Goal: Transaction & Acquisition: Purchase product/service

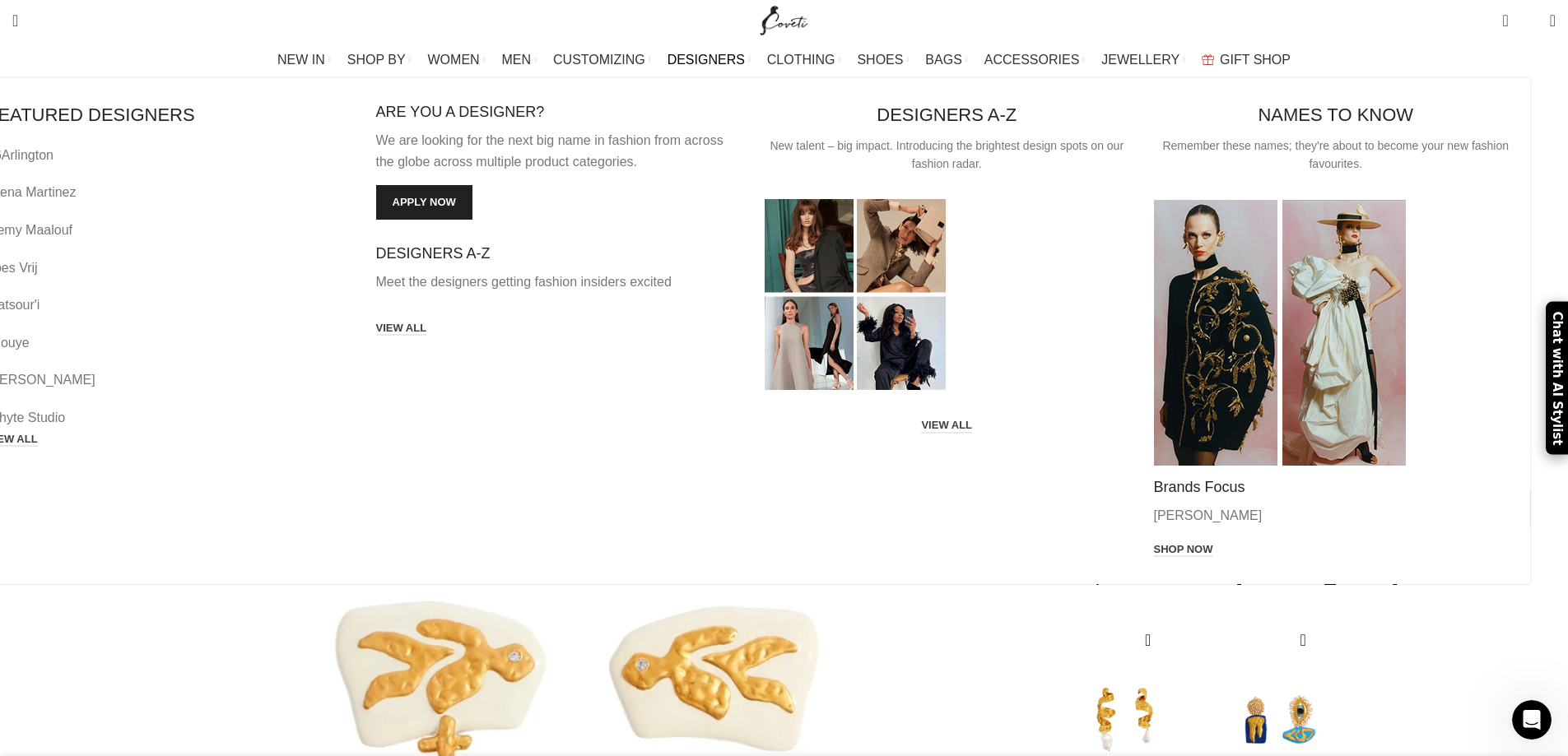
scroll to position [164, 0]
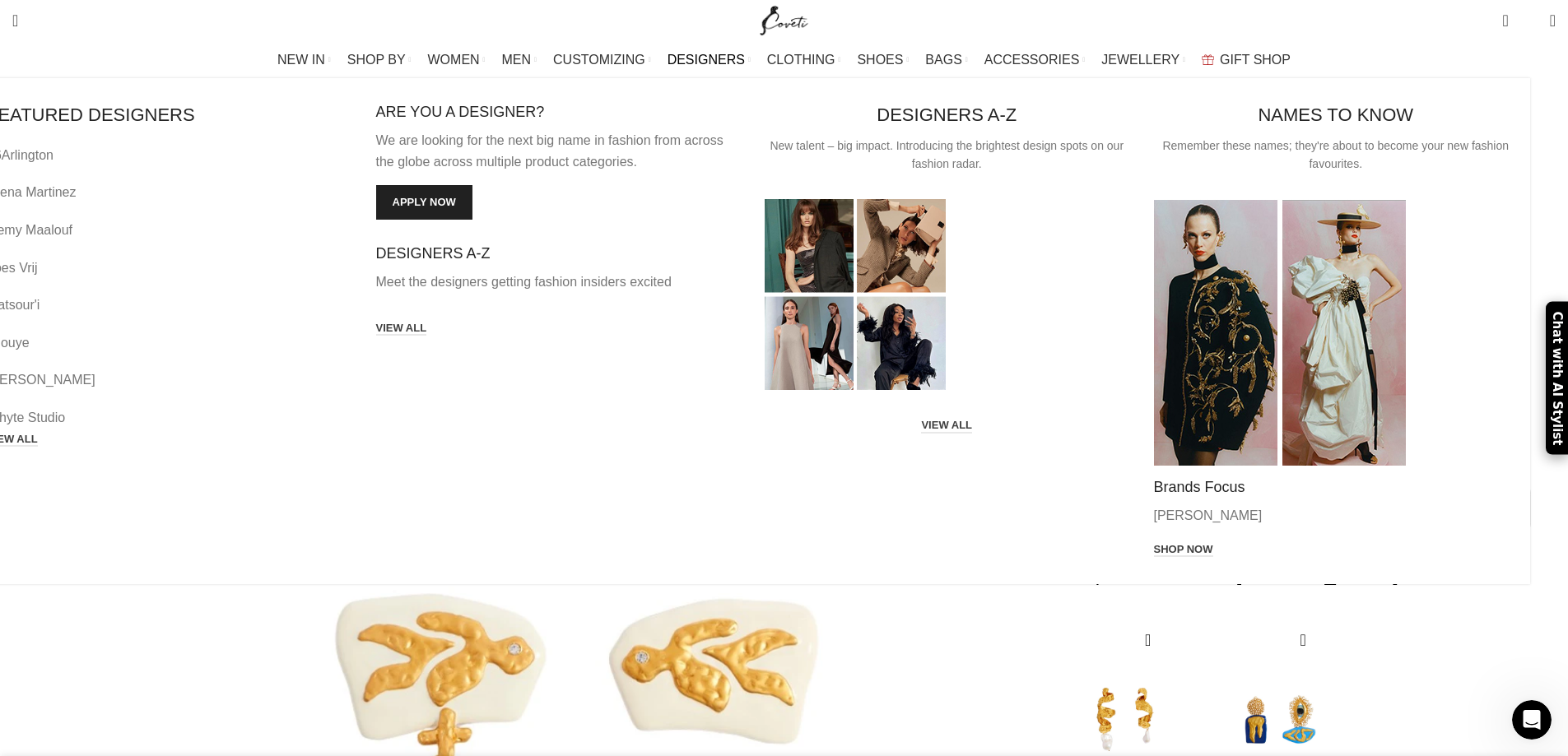
click at [1469, 285] on div "FEATURED DESIGNERS [GEOGRAPHIC_DATA] Arena [GEOGRAPHIC_DATA][PERSON_NAME] [PERS…" at bounding box center [746, 331] width 1568 height 506
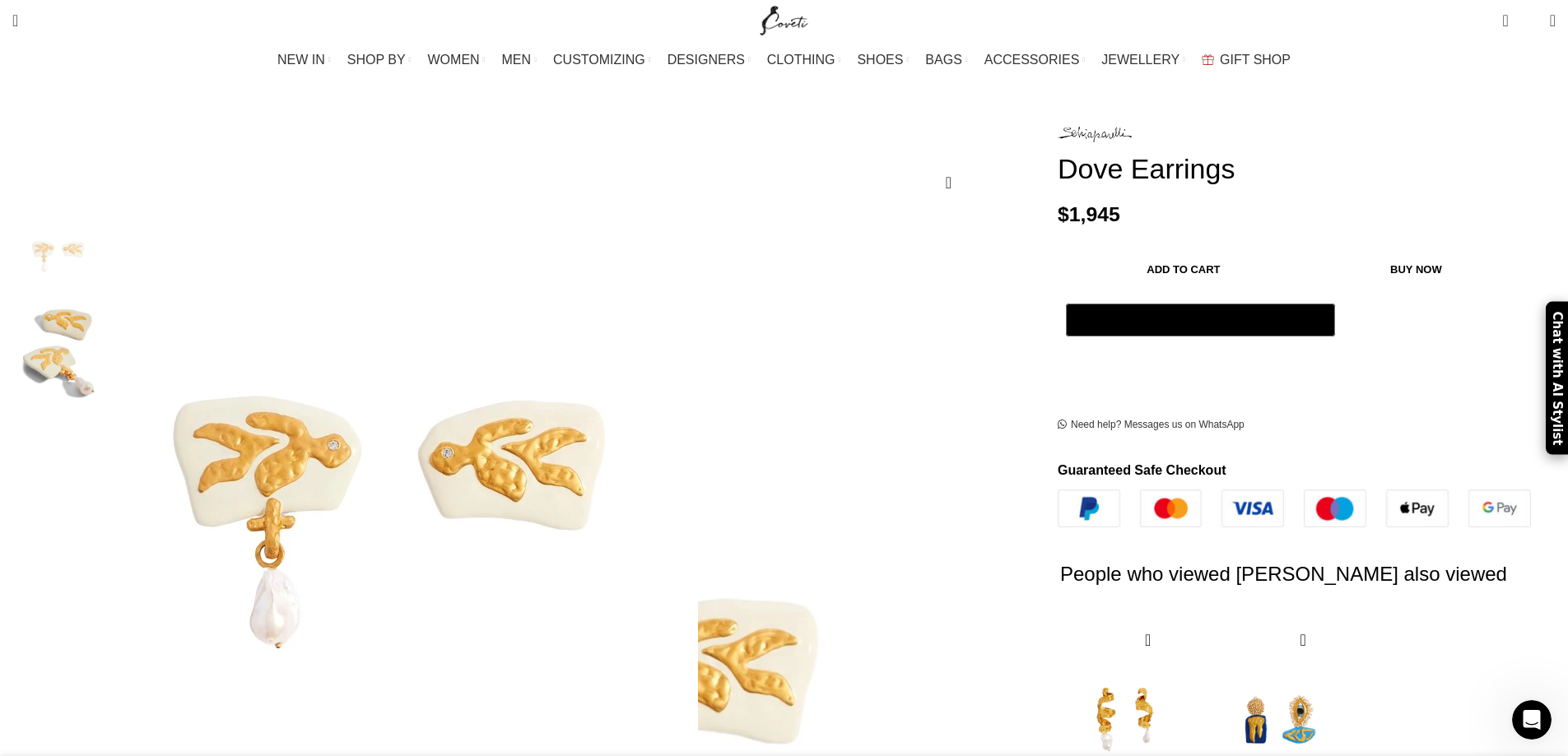
scroll to position [0, 693]
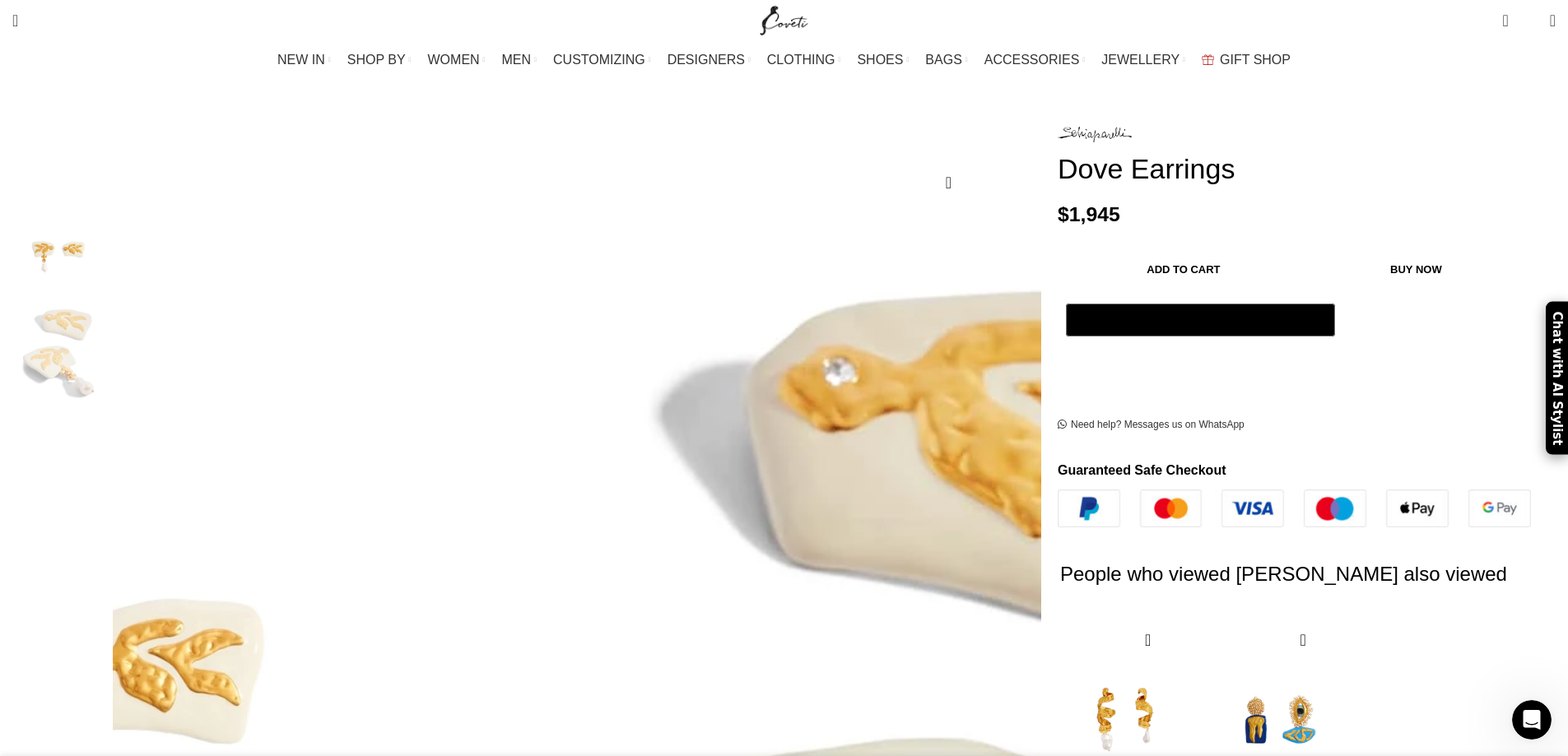
scroll to position [0, 2079]
click at [108, 319] on img "2 / 2" at bounding box center [58, 352] width 100 height 96
click at [108, 336] on img "2 / 2" at bounding box center [58, 352] width 100 height 96
click at [108, 239] on img "1 / 2" at bounding box center [58, 249] width 100 height 96
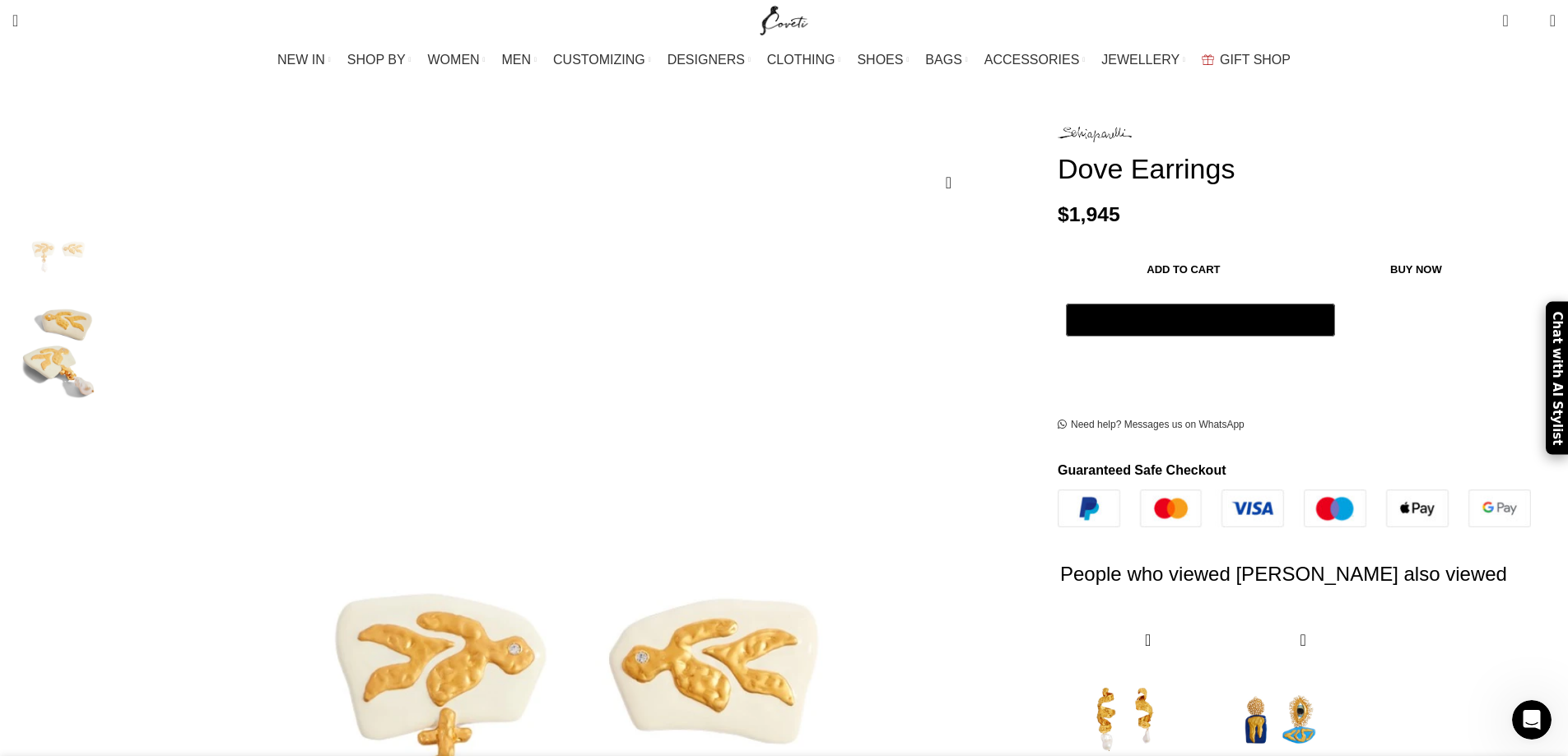
scroll to position [0, 2599]
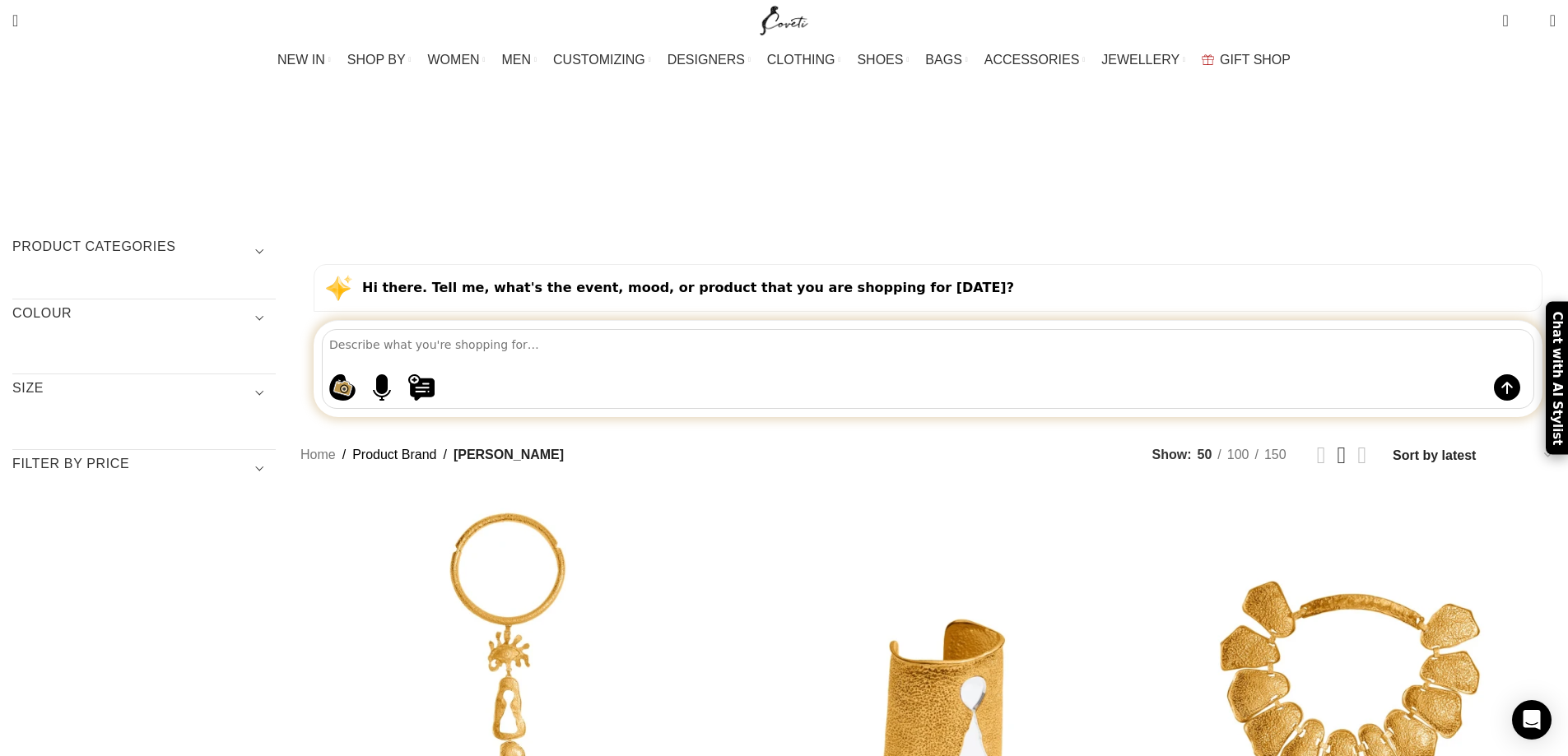
click at [276, 238] on h3 "Product categories" at bounding box center [145, 252] width 264 height 28
click at [276, 311] on div at bounding box center [267, 320] width 18 height 18
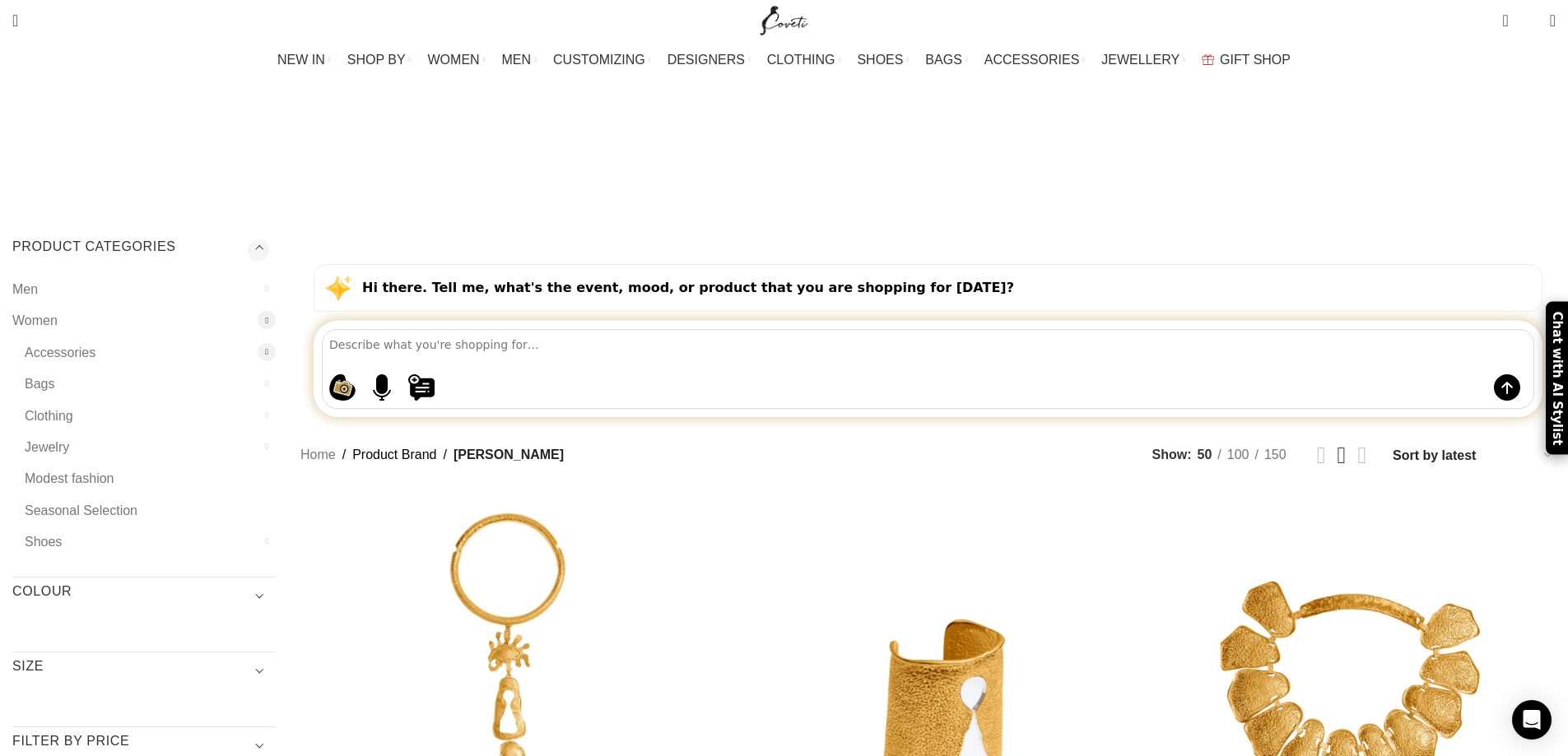
click at [276, 344] on div at bounding box center [267, 352] width 18 height 18
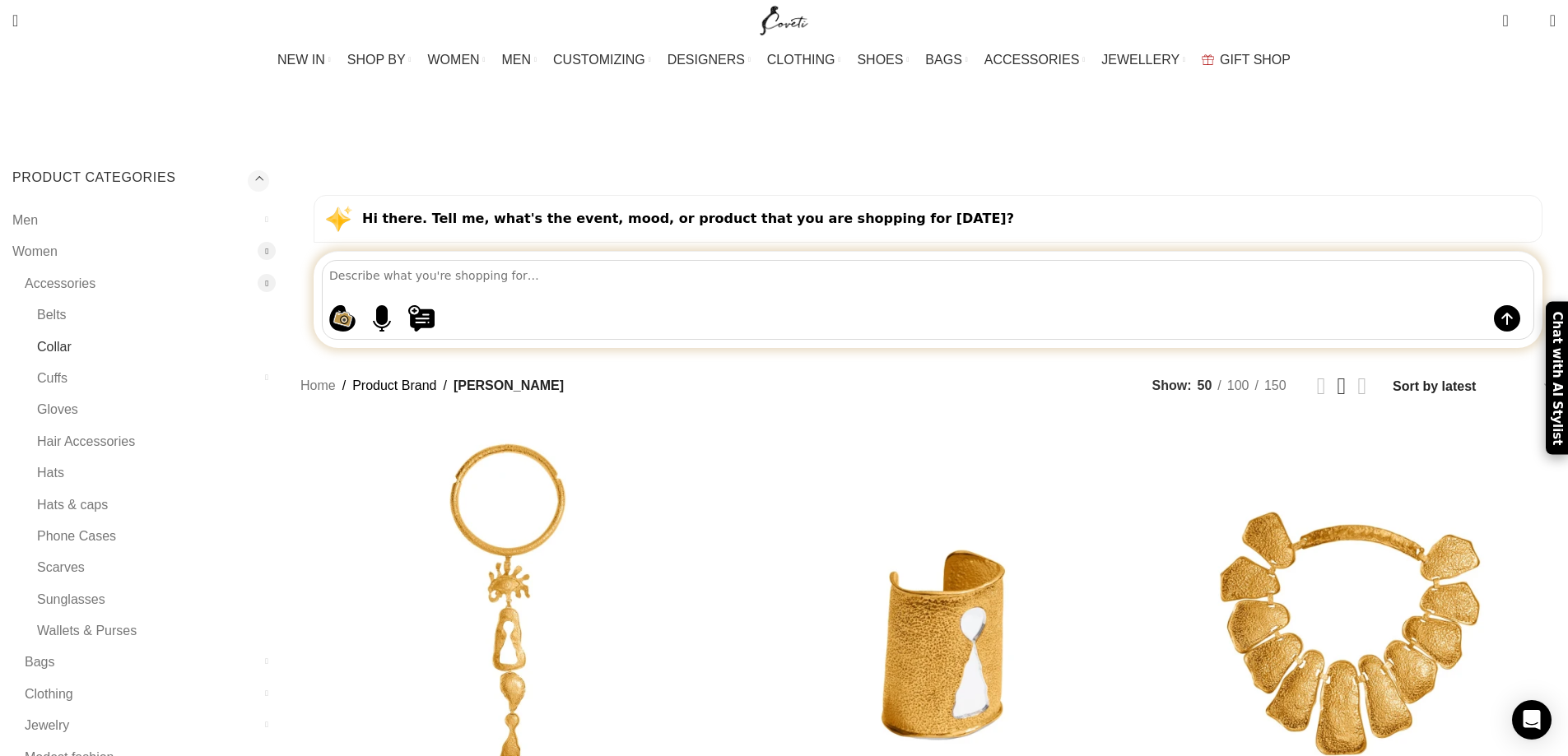
scroll to position [247, 0]
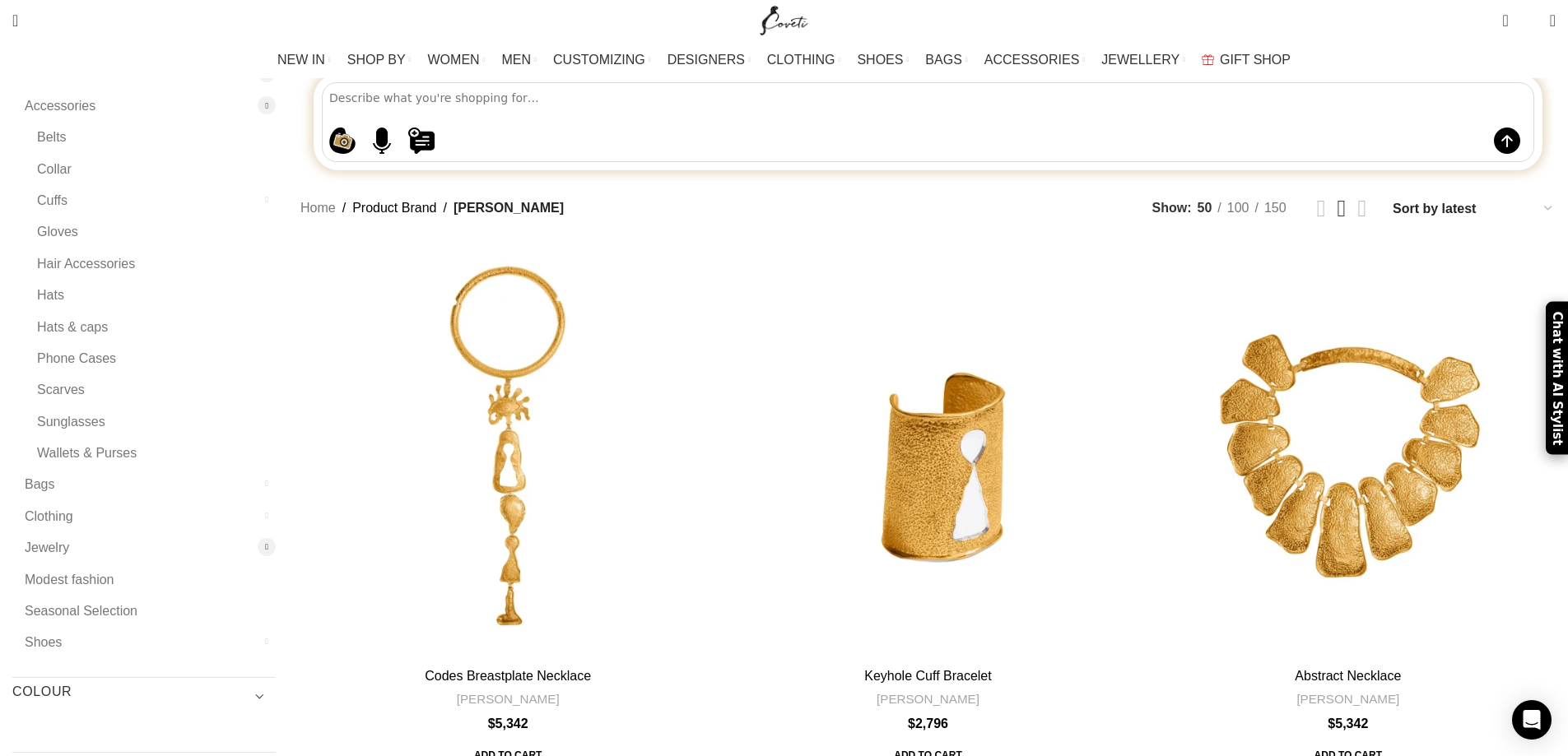
click at [276, 538] on div at bounding box center [267, 547] width 18 height 18
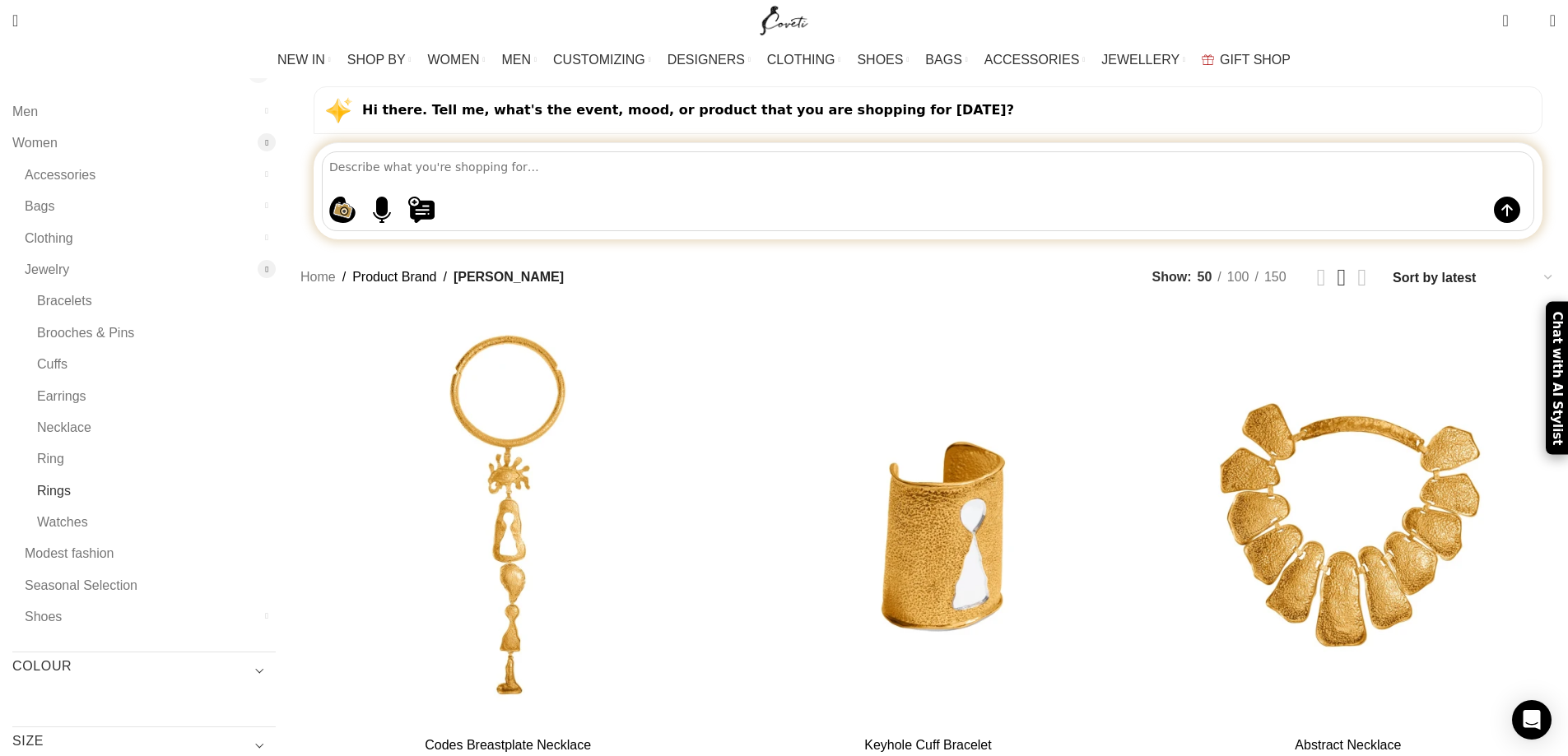
scroll to position [83, 0]
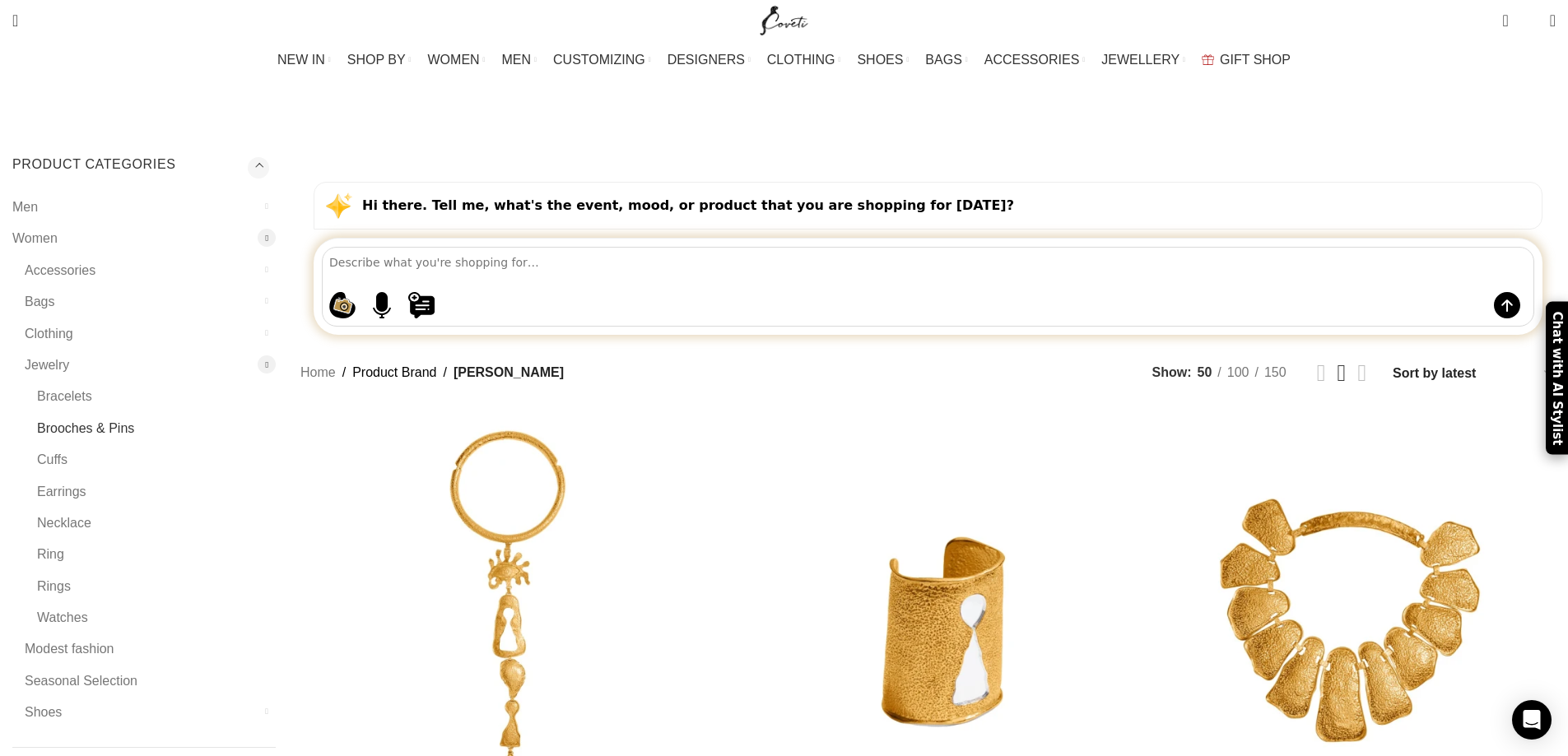
click at [255, 413] on link "Brooches & Pins" at bounding box center [147, 429] width 219 height 32
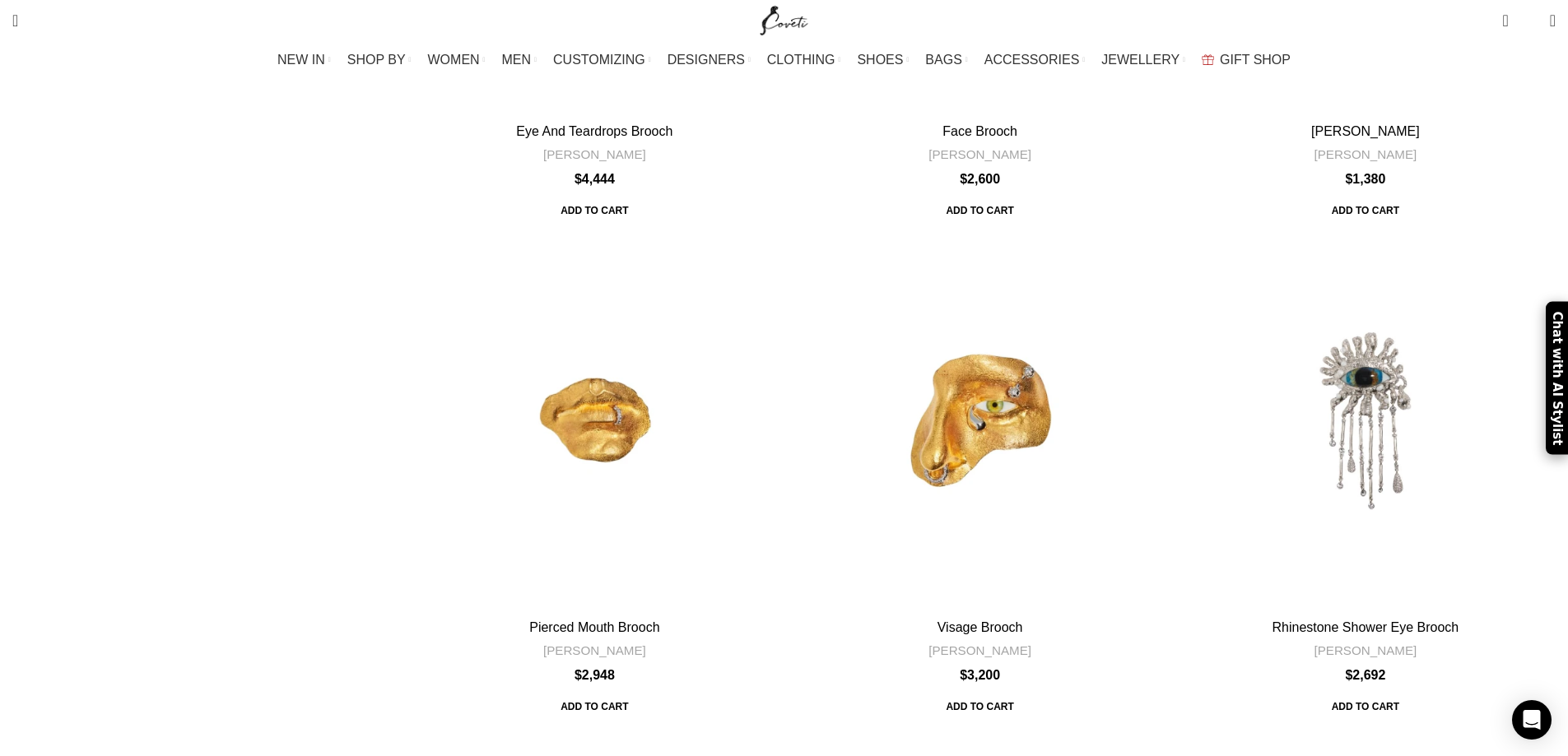
scroll to position [1153, 0]
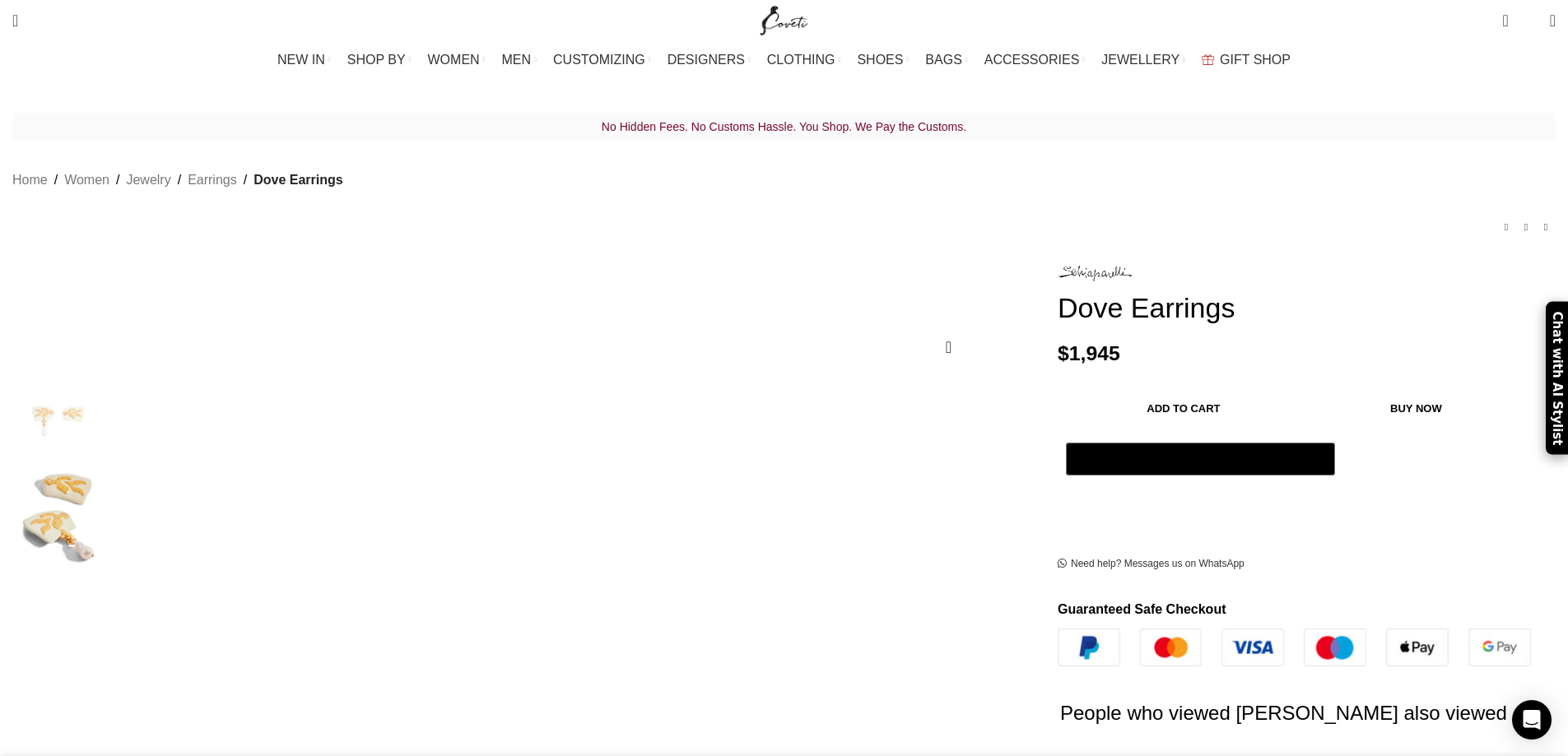
drag, startPoint x: 1210, startPoint y: 287, endPoint x: 897, endPoint y: 214, distance: 321.4
